Goal: Task Accomplishment & Management: Manage account settings

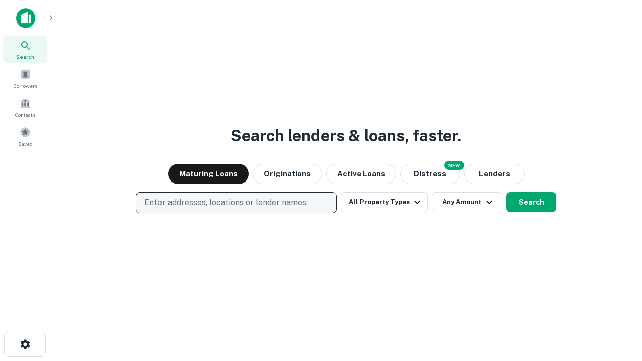
click at [236, 203] on p "Enter addresses, locations or lender names" at bounding box center [225, 203] width 162 height 12
type input "**********"
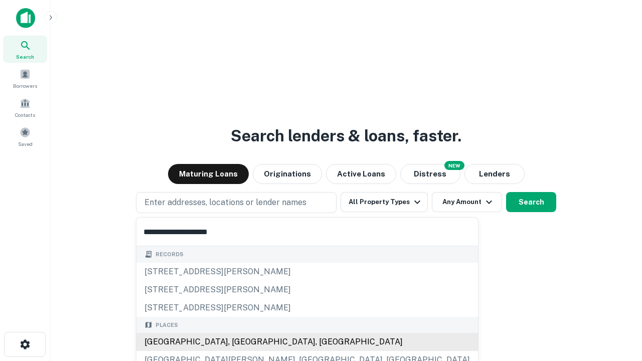
click at [240, 342] on div "Santa Monica, CA, USA" at bounding box center [306, 342] width 341 height 18
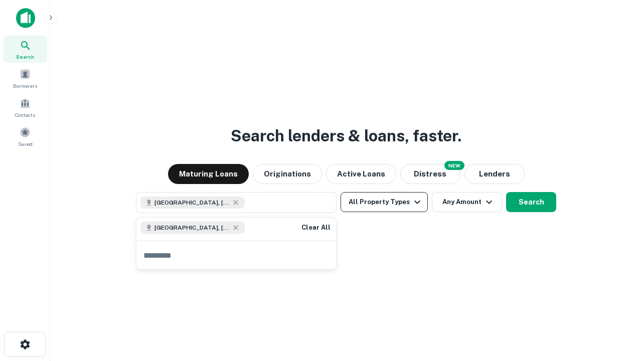
click at [384, 202] on button "All Property Types" at bounding box center [383, 202] width 87 height 20
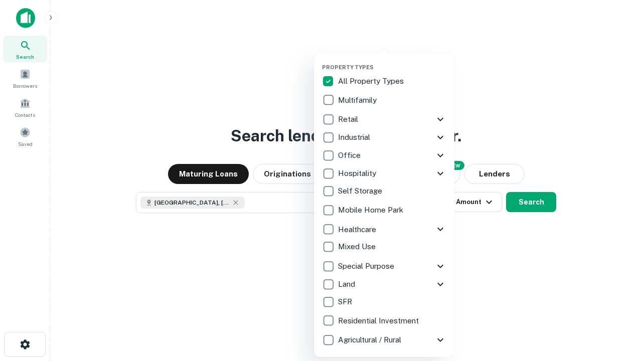
click at [392, 61] on button "button" at bounding box center [392, 61] width 140 height 1
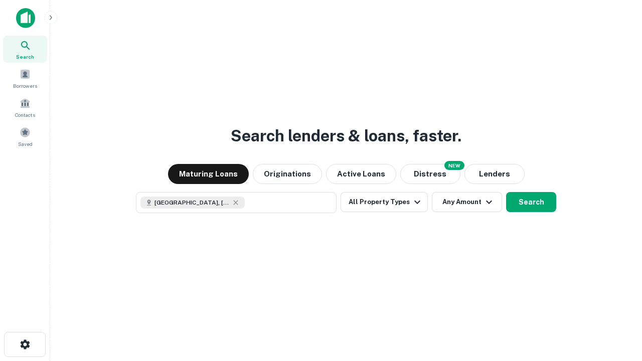
scroll to position [16, 0]
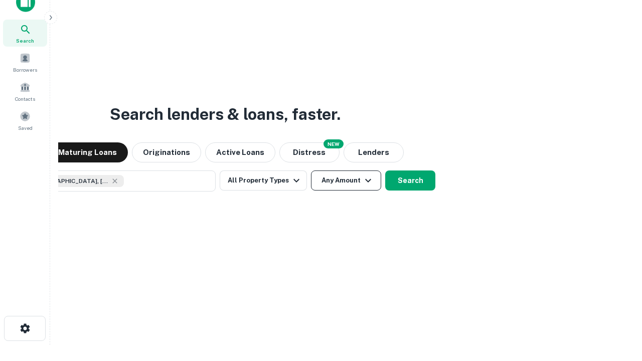
click at [311, 170] on button "Any Amount" at bounding box center [346, 180] width 70 height 20
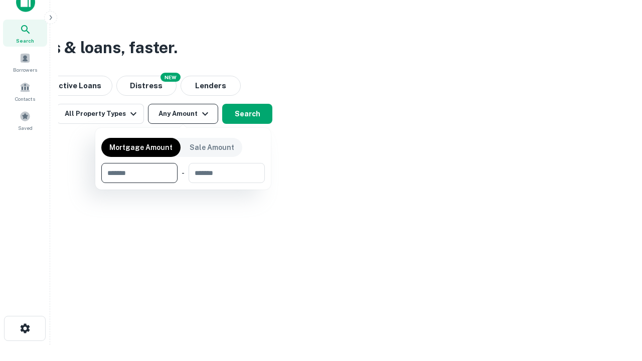
type input "*******"
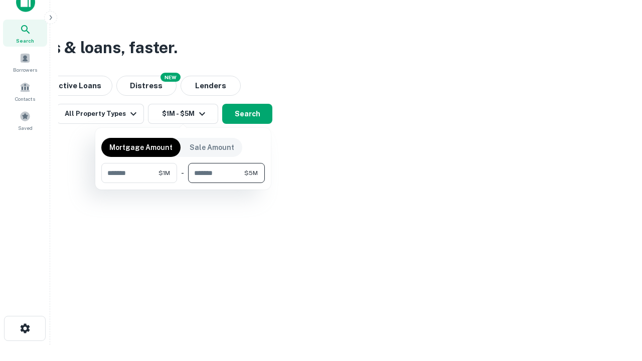
type input "*******"
click at [183, 183] on button "button" at bounding box center [182, 183] width 163 height 1
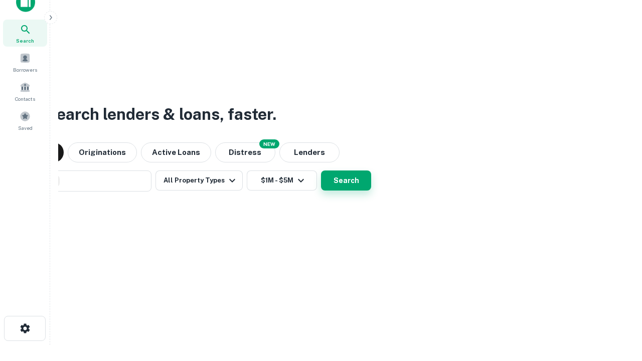
click at [321, 170] on button "Search" at bounding box center [346, 180] width 50 height 20
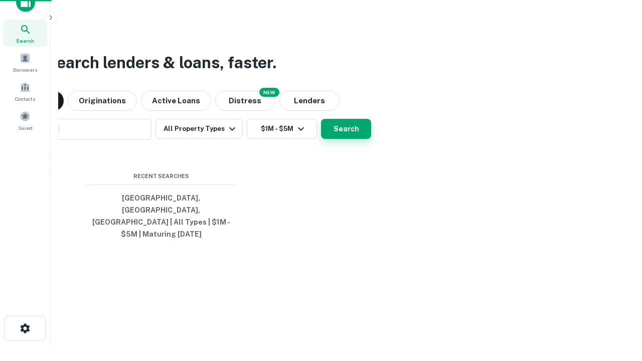
scroll to position [33, 284]
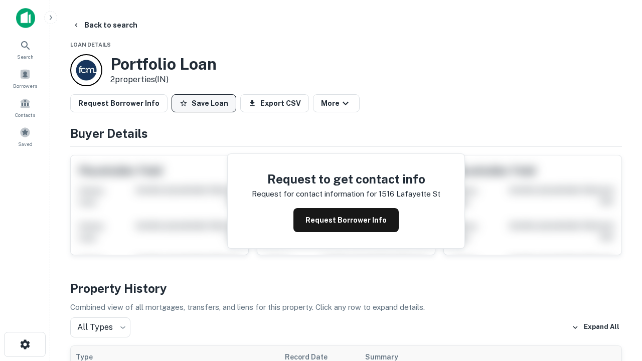
click at [204, 103] on button "Save Loan" at bounding box center [203, 103] width 65 height 18
click at [206, 103] on button "Loan Saved" at bounding box center [205, 103] width 69 height 18
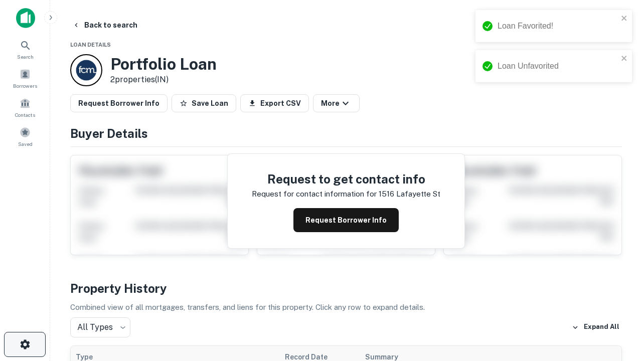
click at [25, 344] on icon "button" at bounding box center [25, 344] width 12 height 12
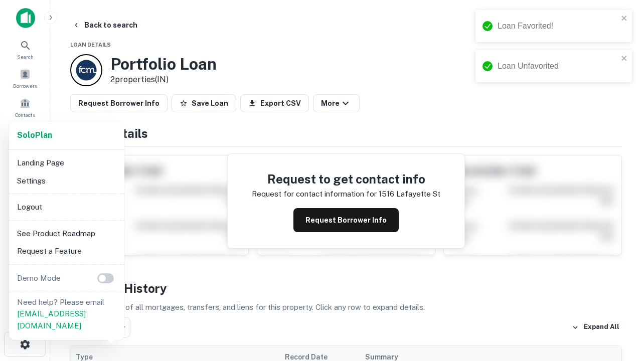
click at [66, 207] on li "Logout" at bounding box center [66, 207] width 107 height 18
